Goal: Information Seeking & Learning: Learn about a topic

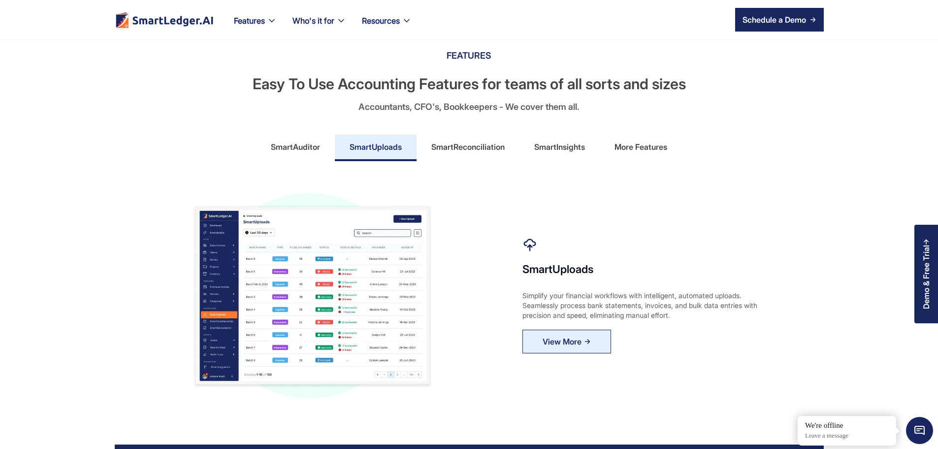
scroll to position [542, 0]
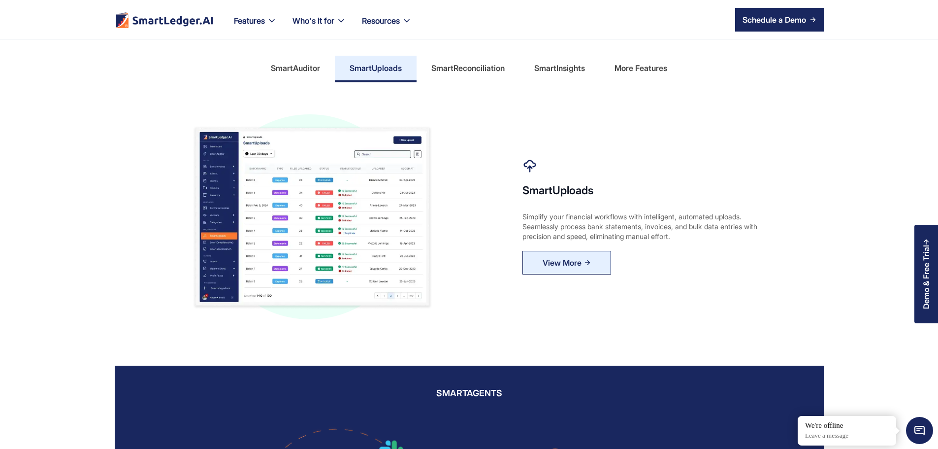
click at [363, 217] on img at bounding box center [310, 216] width 244 height 239
click at [302, 223] on img at bounding box center [310, 216] width 244 height 239
click at [459, 76] on div "SmartReconciliation" at bounding box center [467, 68] width 73 height 16
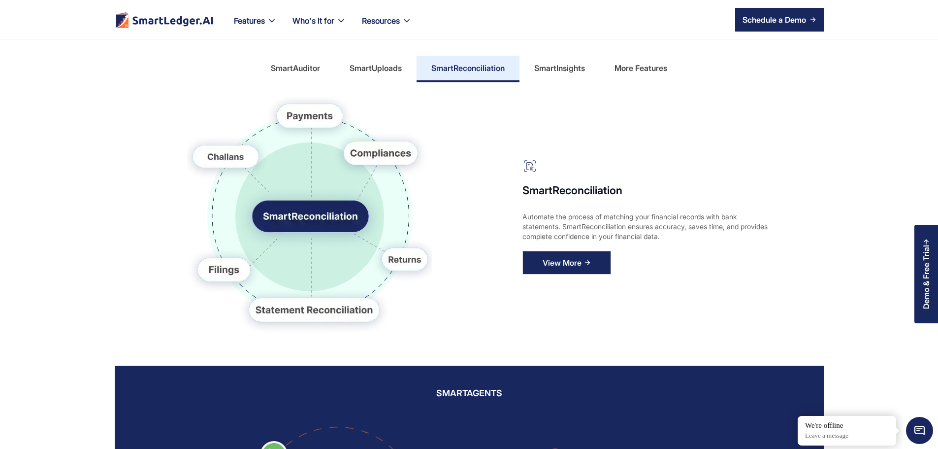
click at [582, 270] on div "View More" at bounding box center [562, 263] width 39 height 16
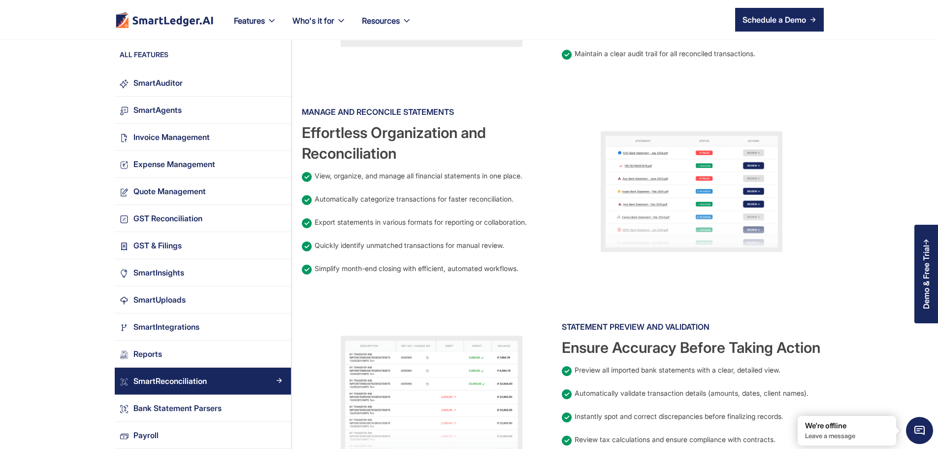
scroll to position [542, 0]
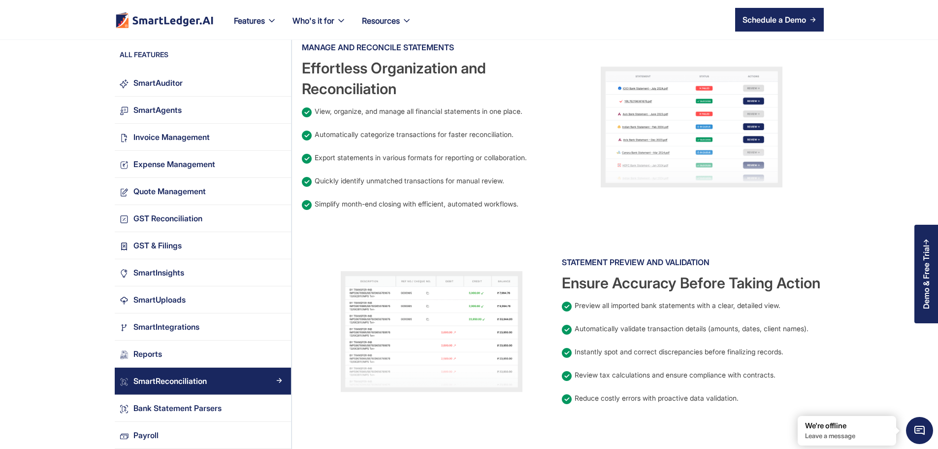
click at [510, 337] on img at bounding box center [432, 331] width 182 height 121
click at [463, 289] on img at bounding box center [432, 331] width 182 height 121
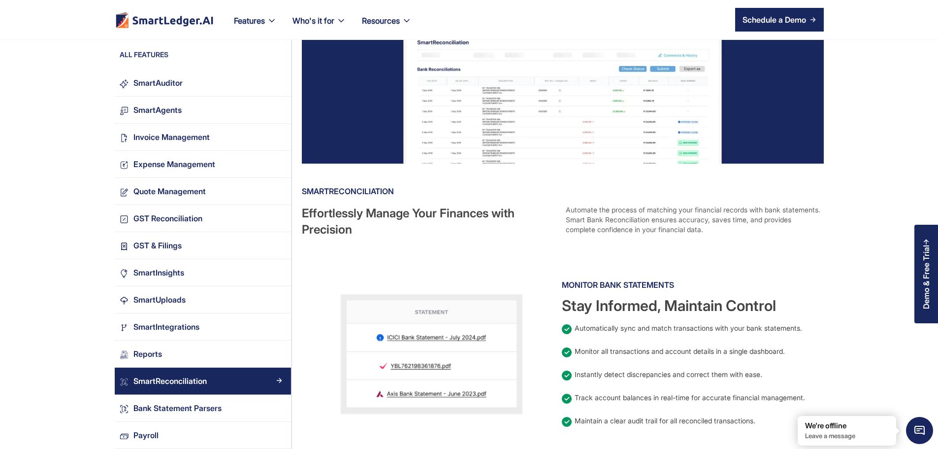
scroll to position [0, 0]
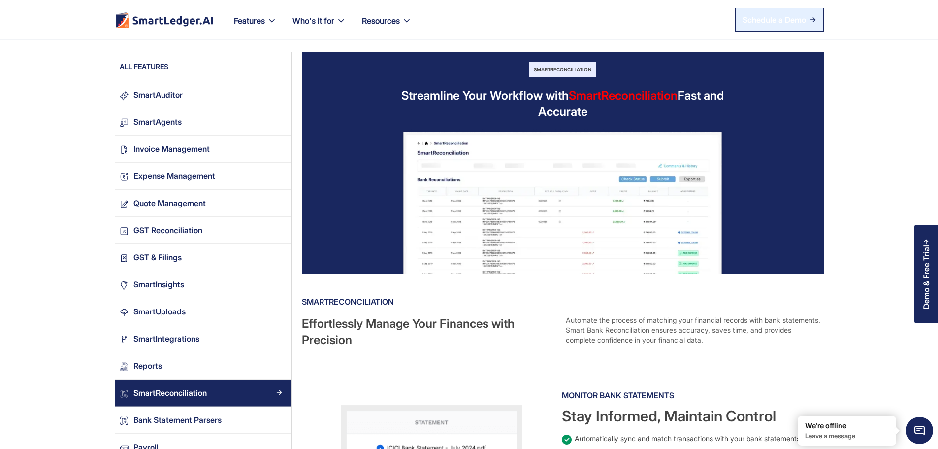
click at [824, 19] on link "Schedule a Demo" at bounding box center [779, 20] width 89 height 24
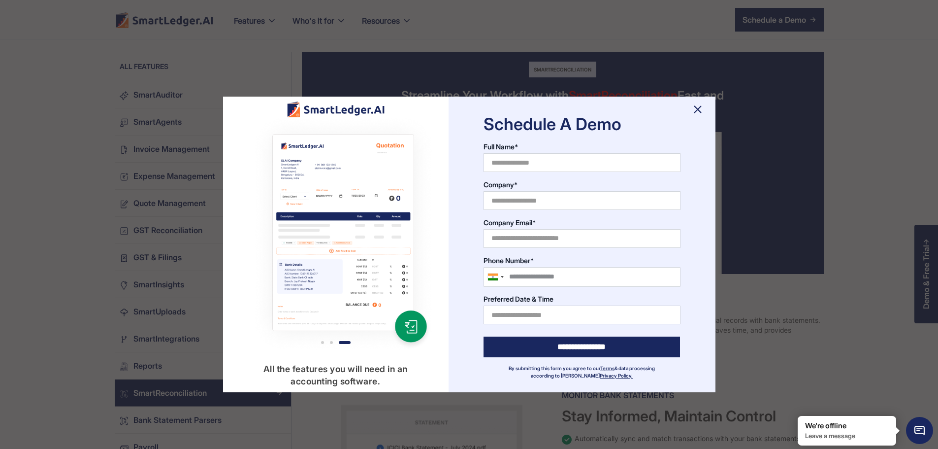
click at [695, 107] on img at bounding box center [698, 109] width 16 height 16
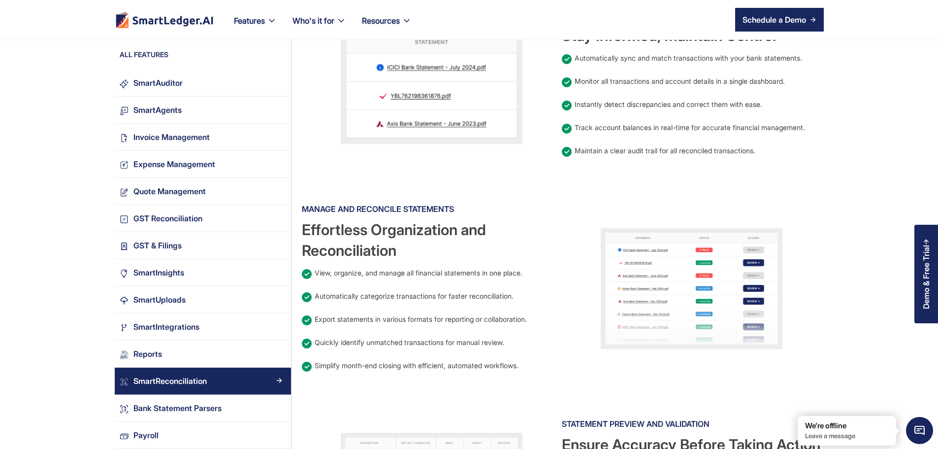
scroll to position [443, 0]
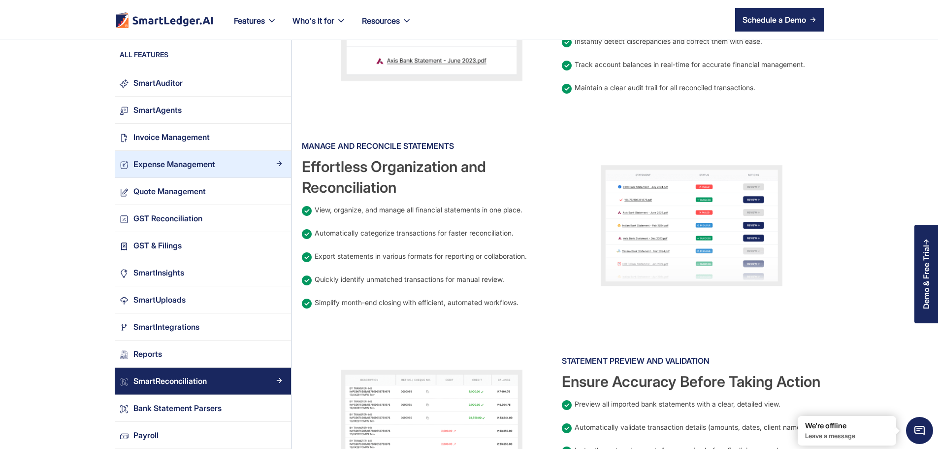
click at [133, 158] on div "Expense Management" at bounding box center [174, 164] width 82 height 13
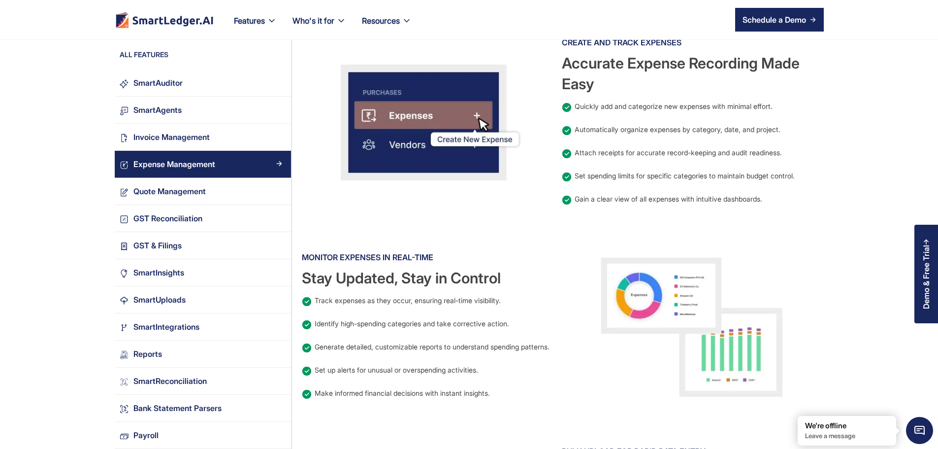
scroll to position [394, 0]
